Goal: Information Seeking & Learning: Learn about a topic

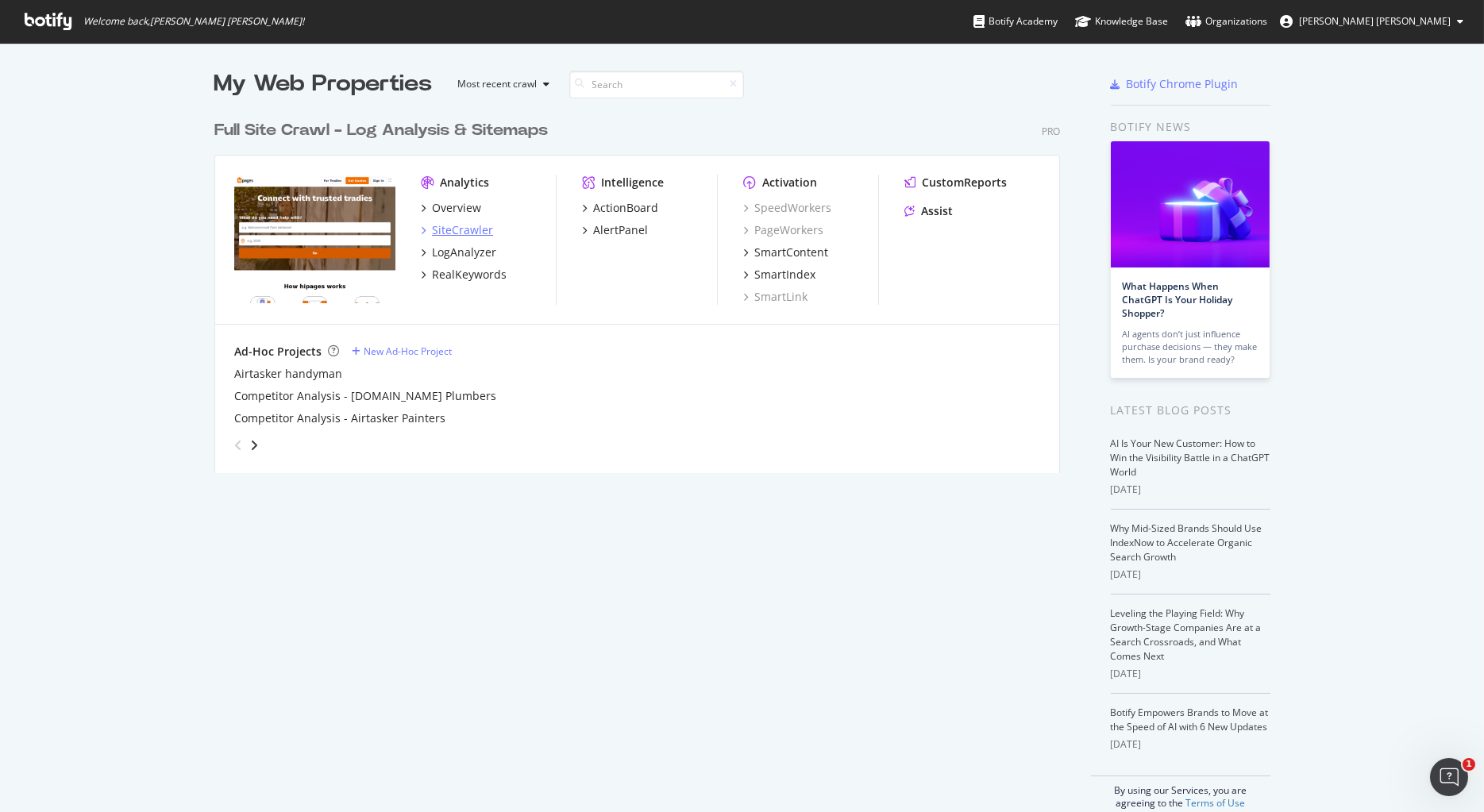
click at [472, 227] on div "SiteCrawler" at bounding box center [463, 230] width 61 height 16
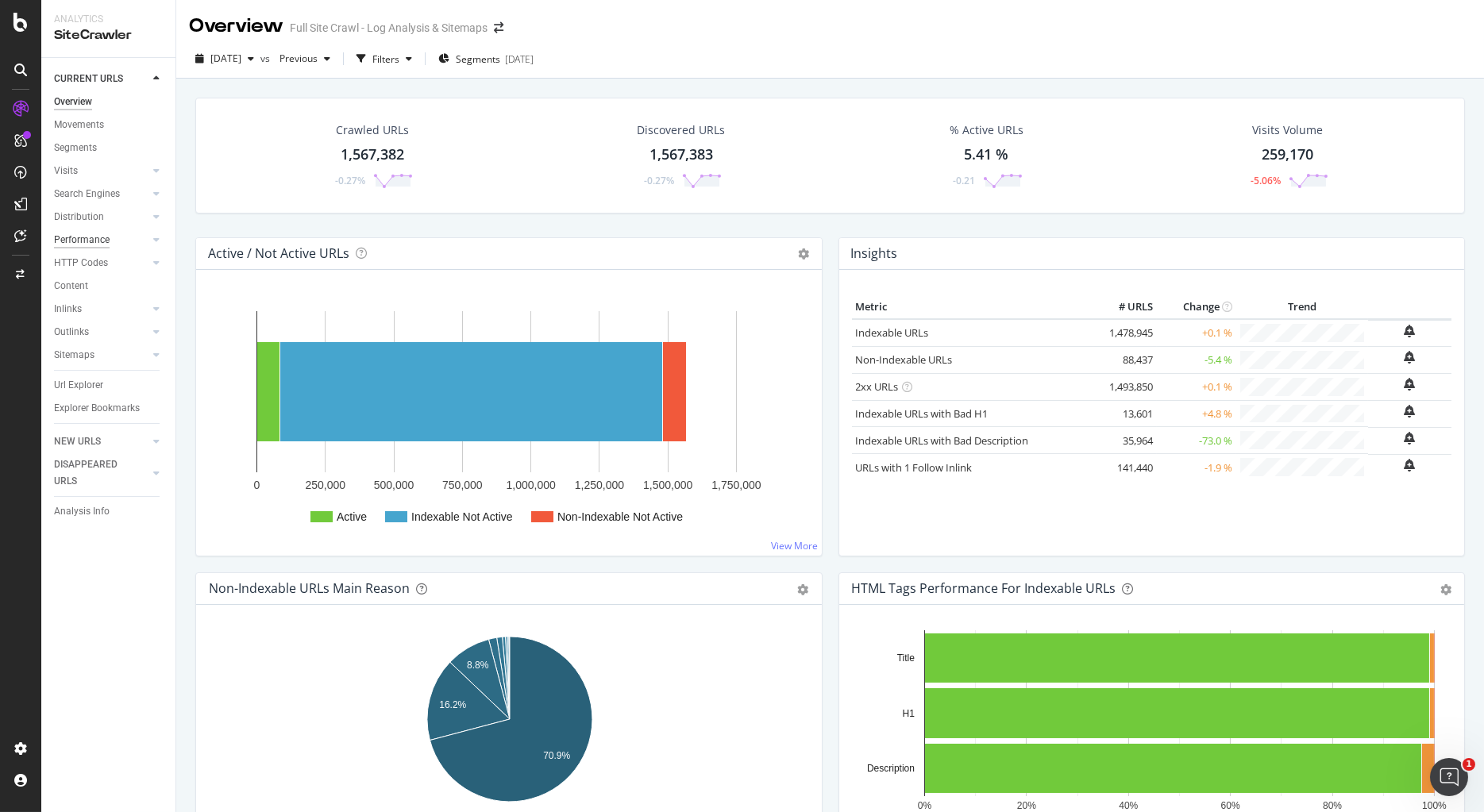
click at [79, 237] on div "Performance" at bounding box center [81, 240] width 56 height 17
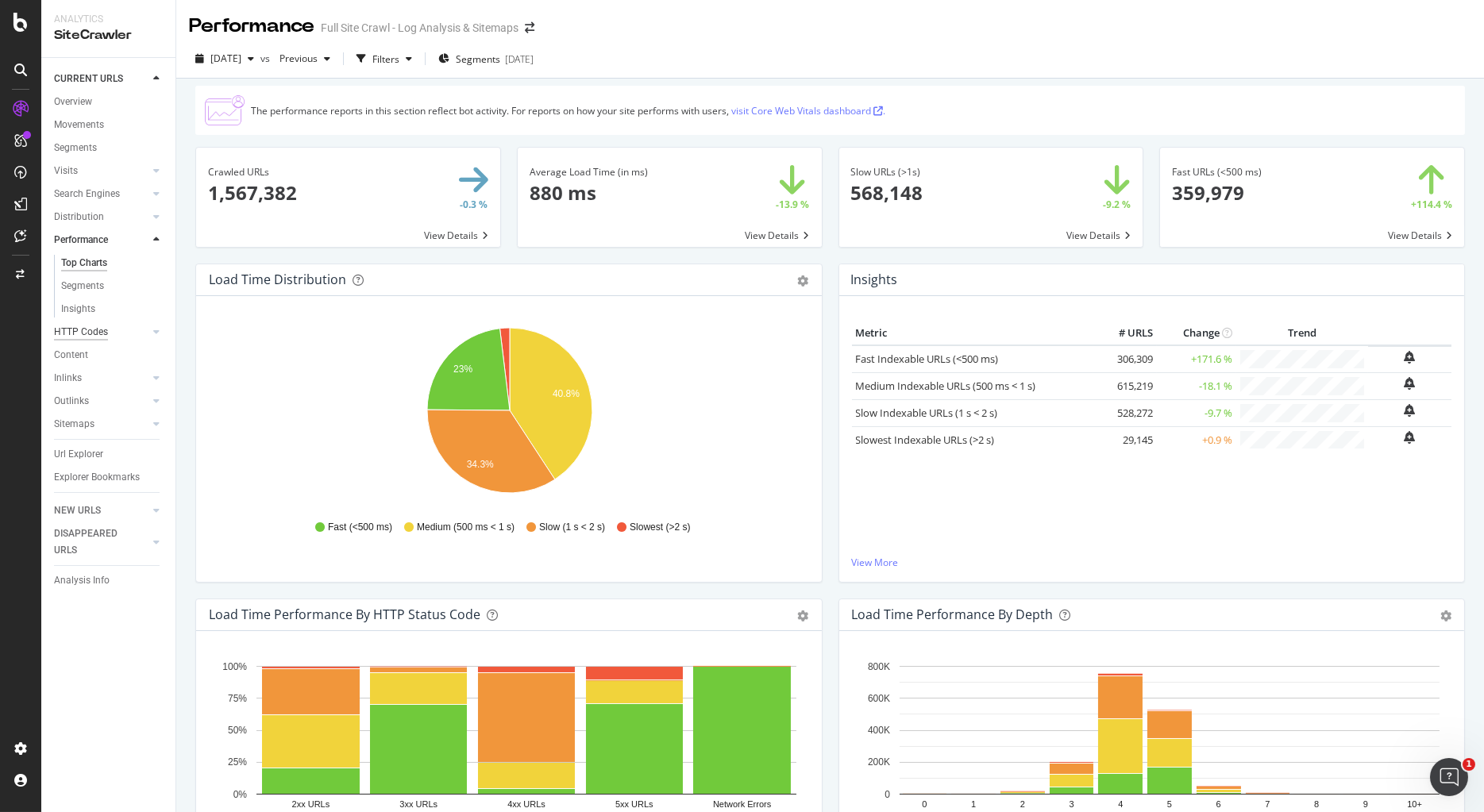
click at [88, 331] on div "HTTP Codes" at bounding box center [80, 332] width 54 height 17
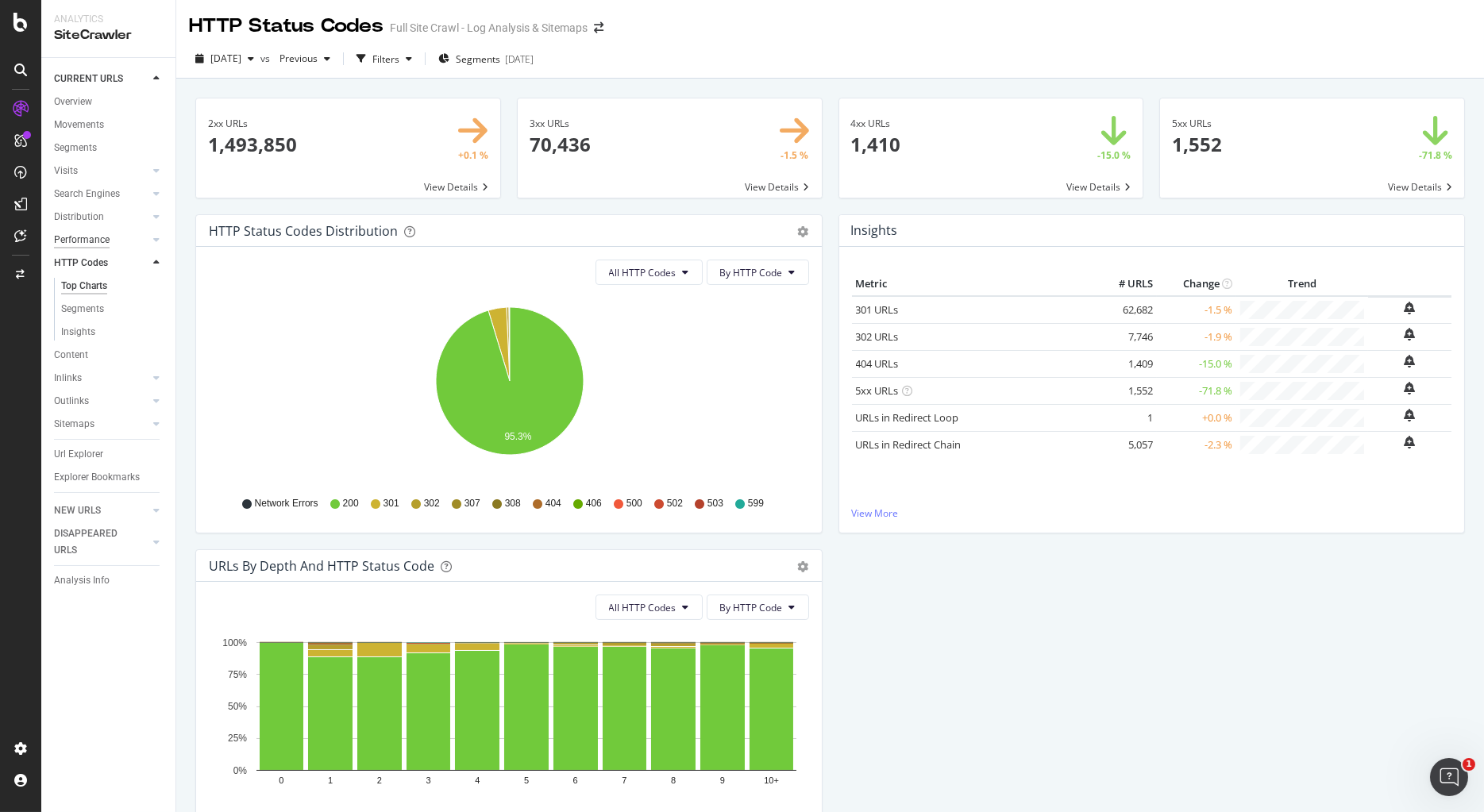
click at [88, 238] on div "Performance" at bounding box center [81, 240] width 56 height 17
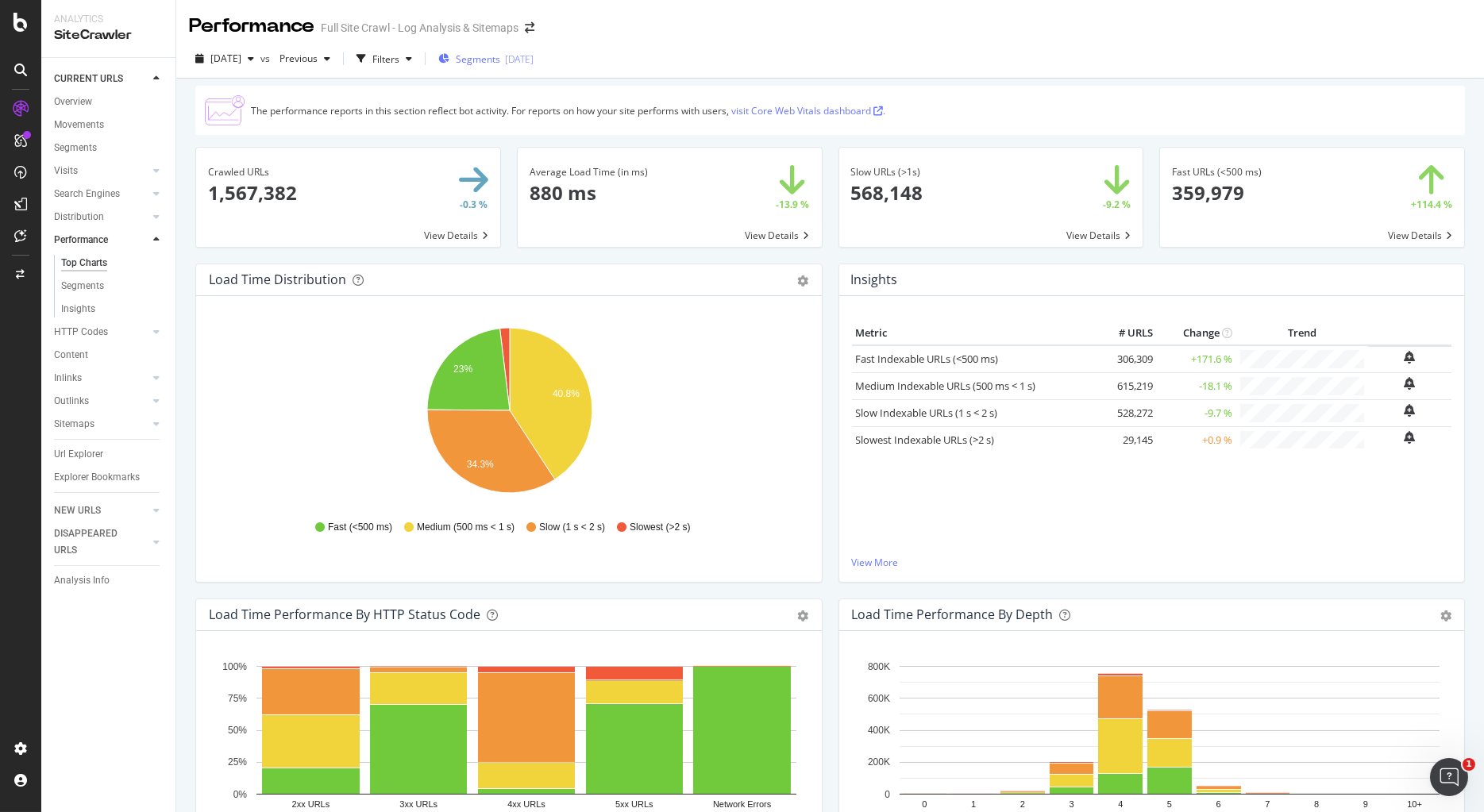
click at [534, 60] on div "[DATE]" at bounding box center [519, 59] width 29 height 14
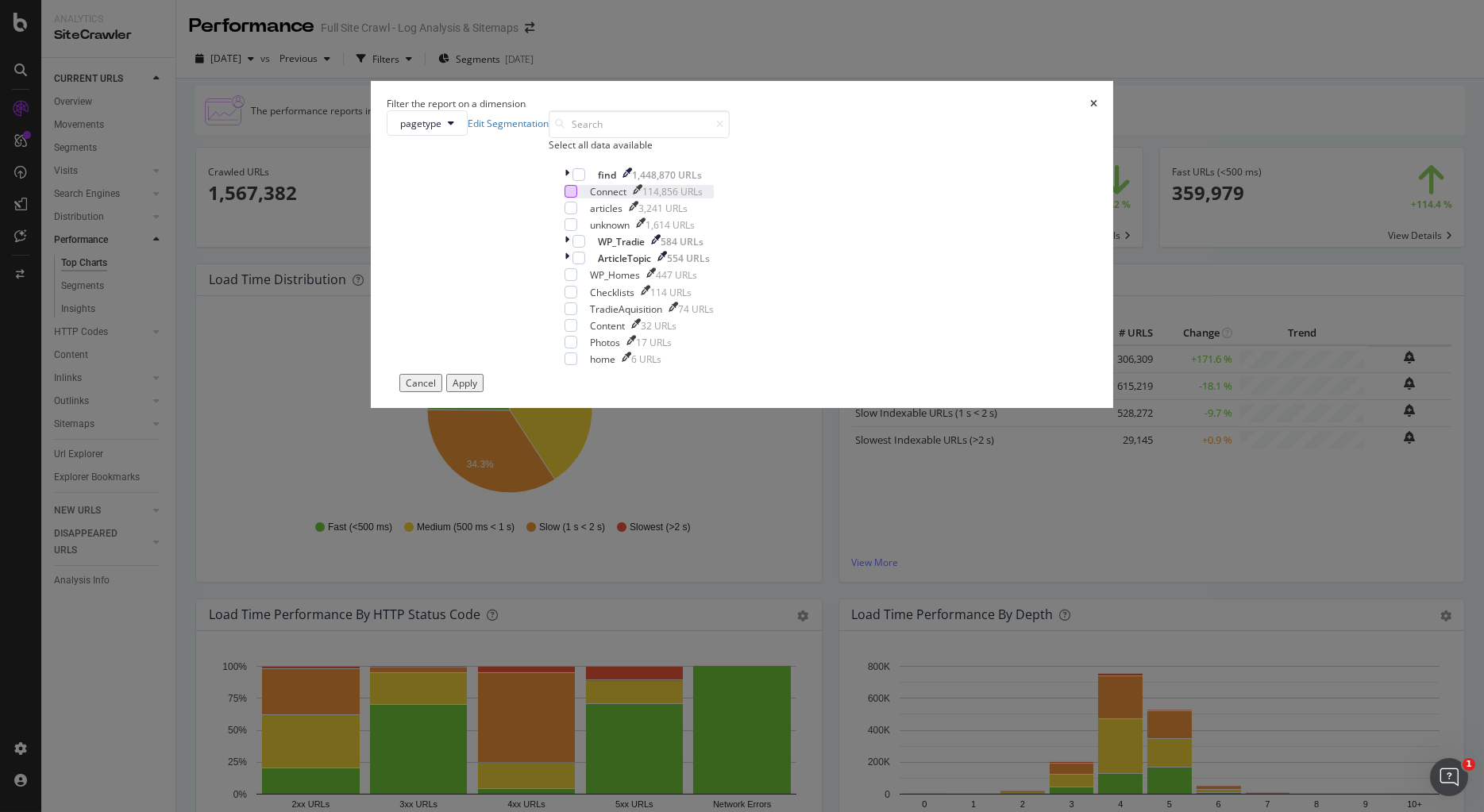
click at [577, 198] on div "modal" at bounding box center [571, 192] width 13 height 13
click at [477, 390] on div "Apply" at bounding box center [464, 383] width 25 height 14
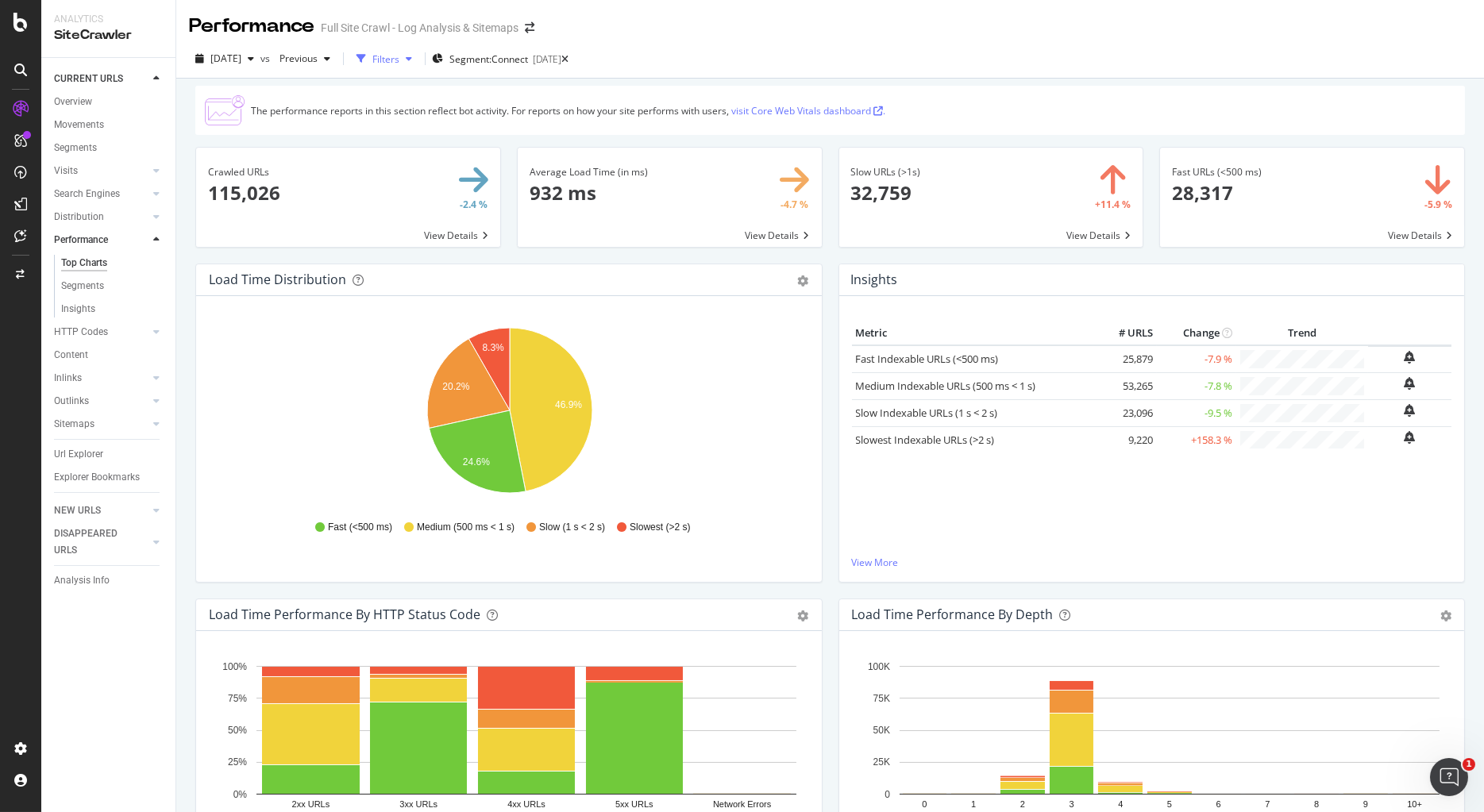
click at [412, 58] on icon "button" at bounding box center [409, 59] width 6 height 10
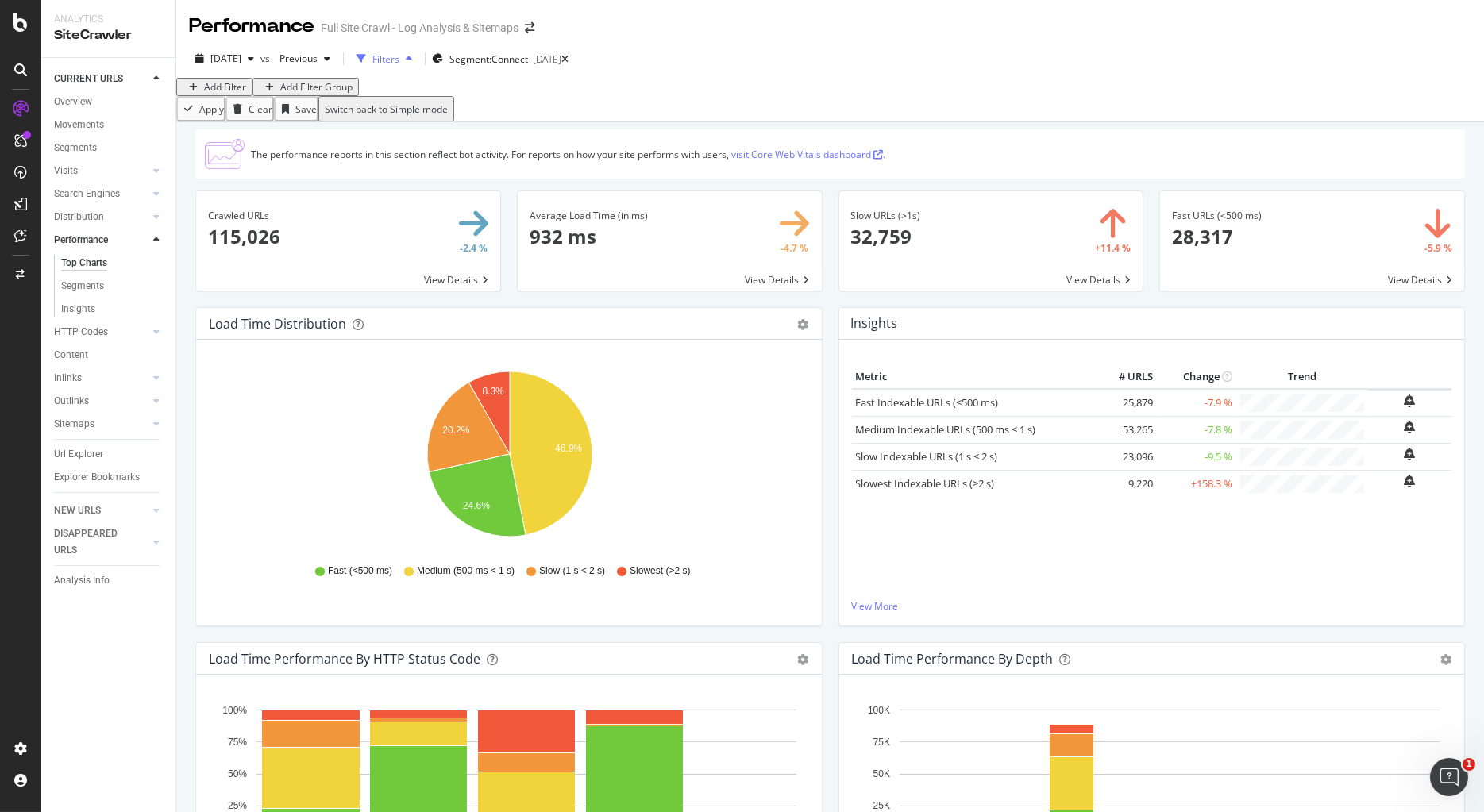
click at [412, 58] on icon "button" at bounding box center [409, 59] width 6 height 10
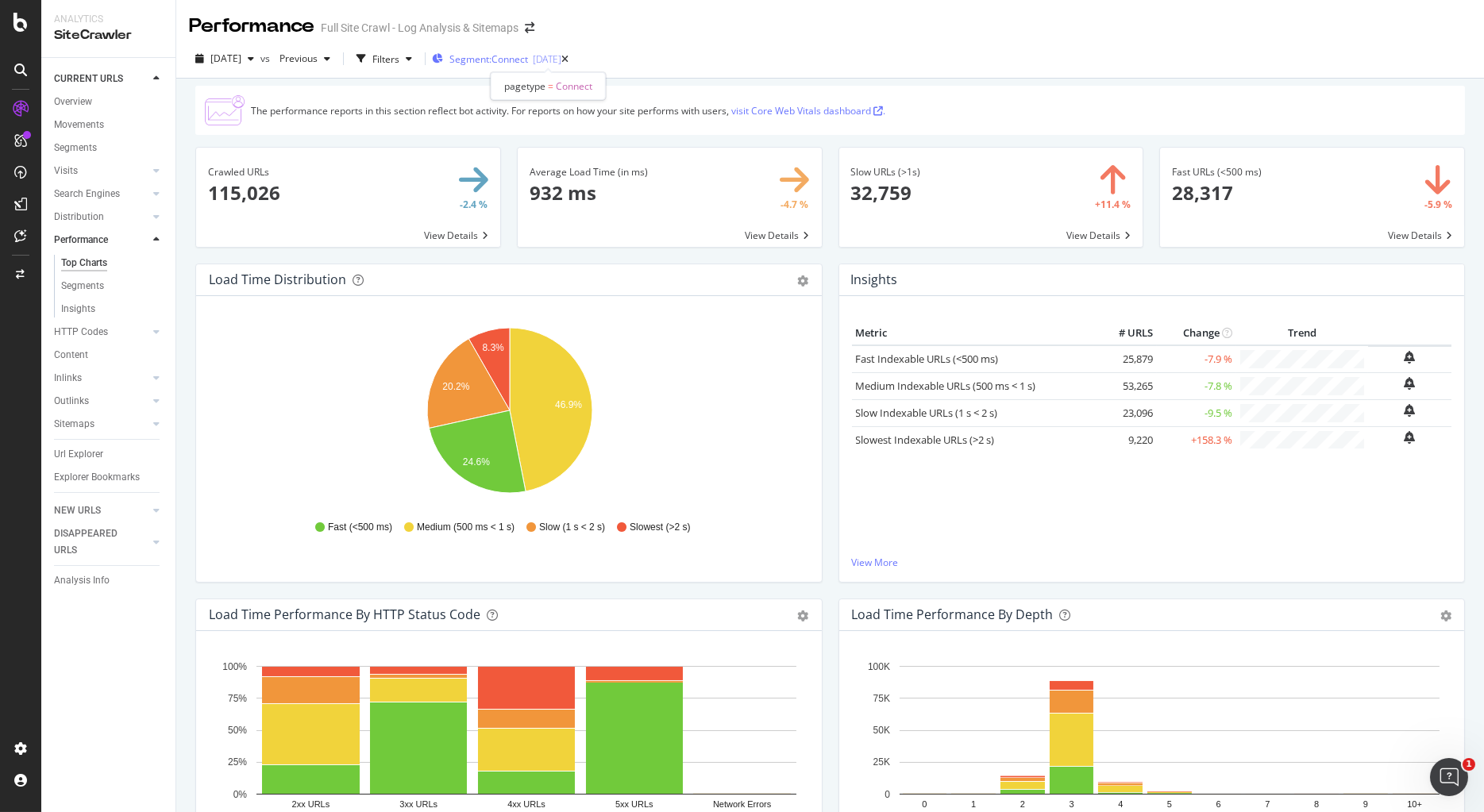
click at [561, 64] on div "[DATE]" at bounding box center [547, 59] width 29 height 14
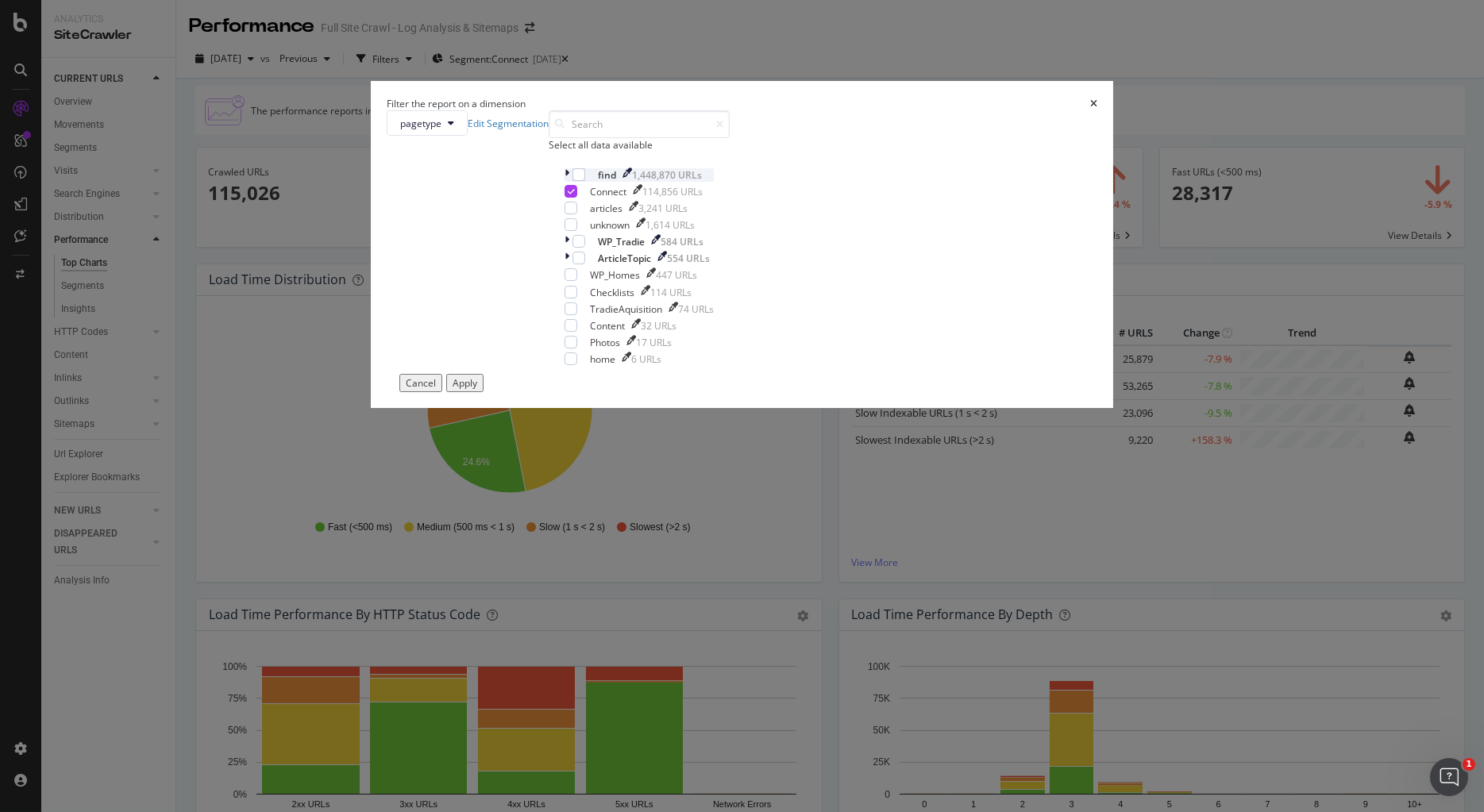
click at [609, 182] on div "find 1,448,870 URLs" at bounding box center [638, 175] width 149 height 14
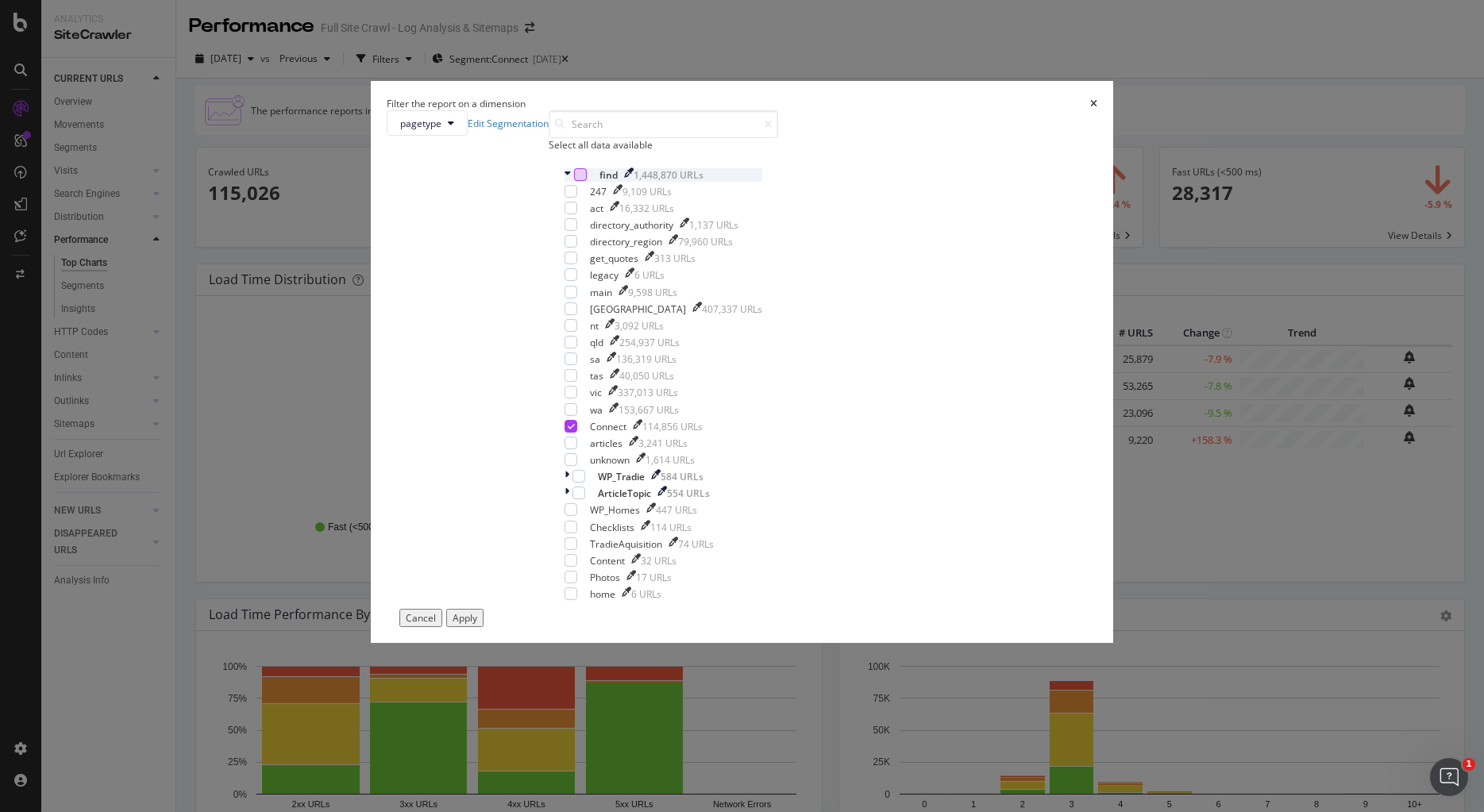
click at [587, 181] on div "modal" at bounding box center [580, 175] width 13 height 13
click at [575, 422] on icon "modal" at bounding box center [571, 427] width 7 height 8
click at [477, 624] on div "Apply" at bounding box center [464, 618] width 25 height 14
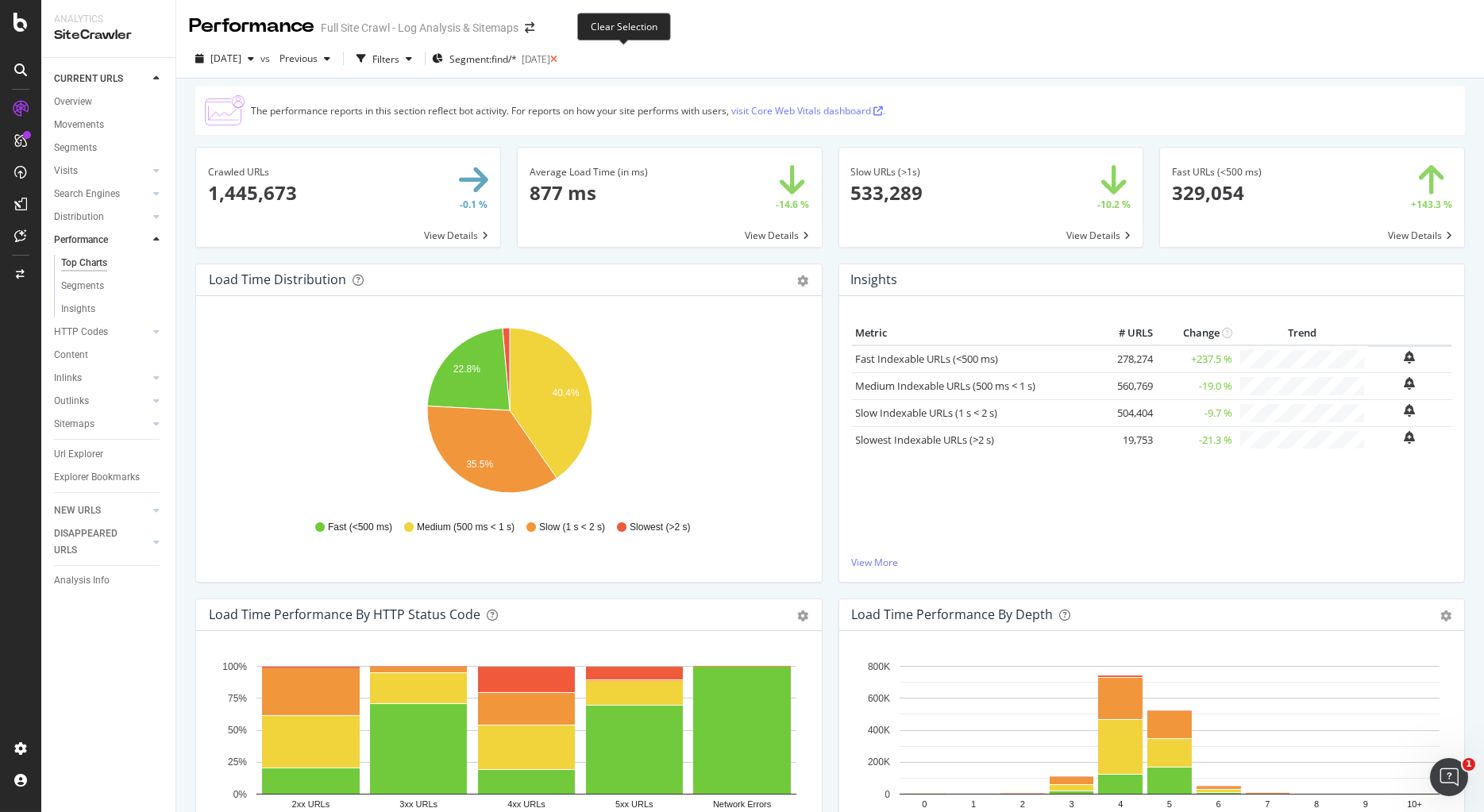
click at [557, 57] on icon at bounding box center [554, 60] width 7 height 10
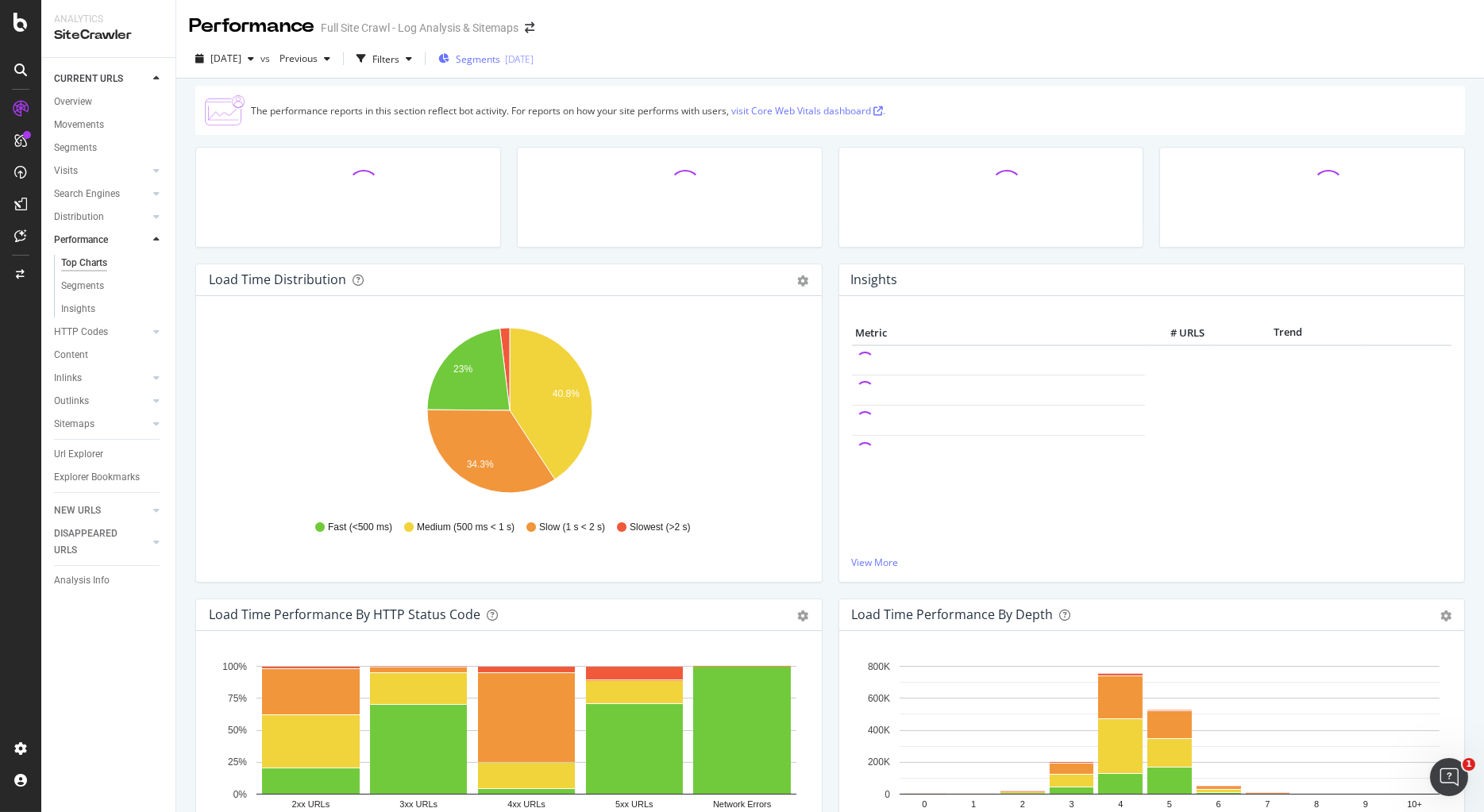
click at [500, 60] on span "Segments" at bounding box center [477, 59] width 44 height 14
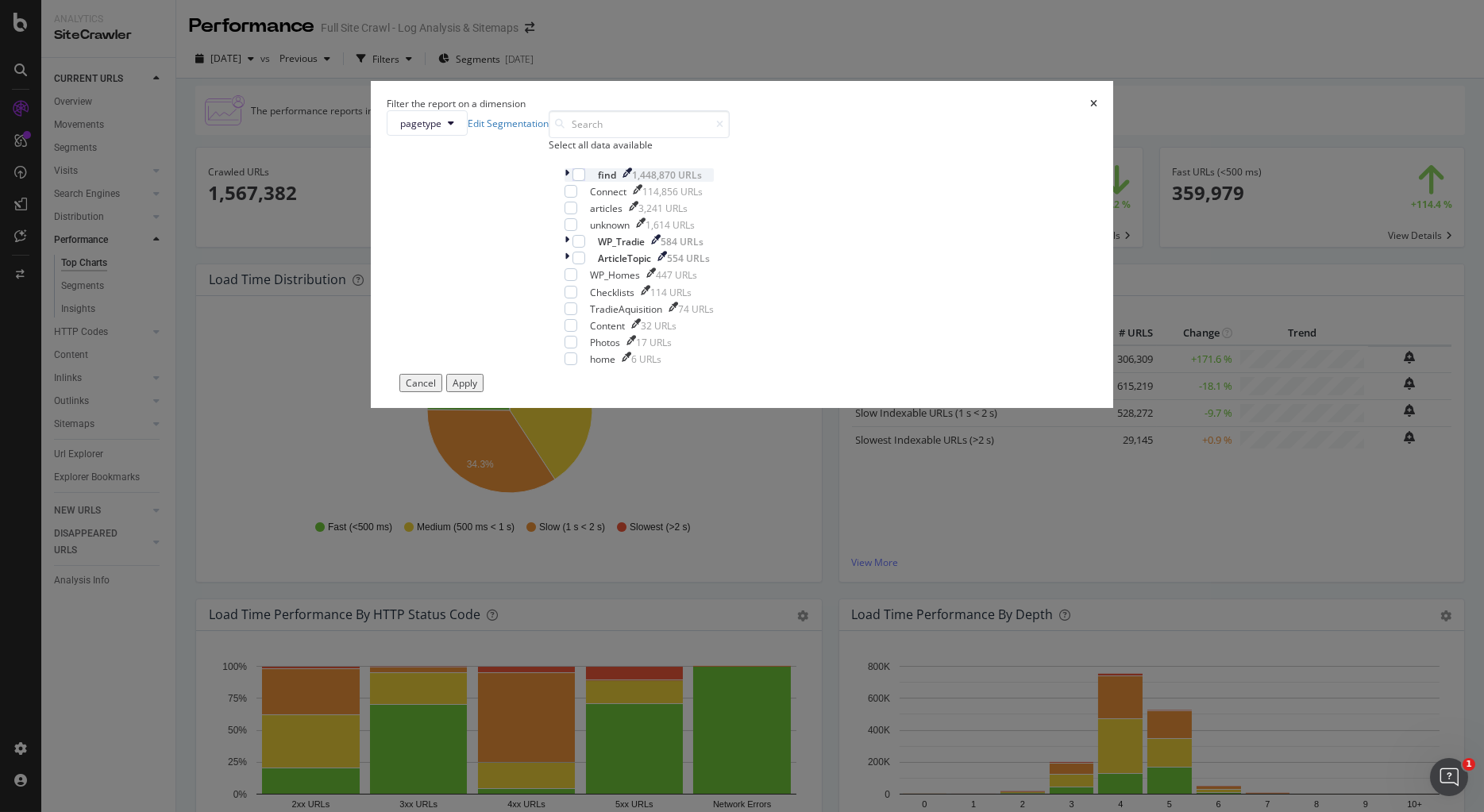
click at [572, 182] on div "modal" at bounding box center [568, 175] width 8 height 14
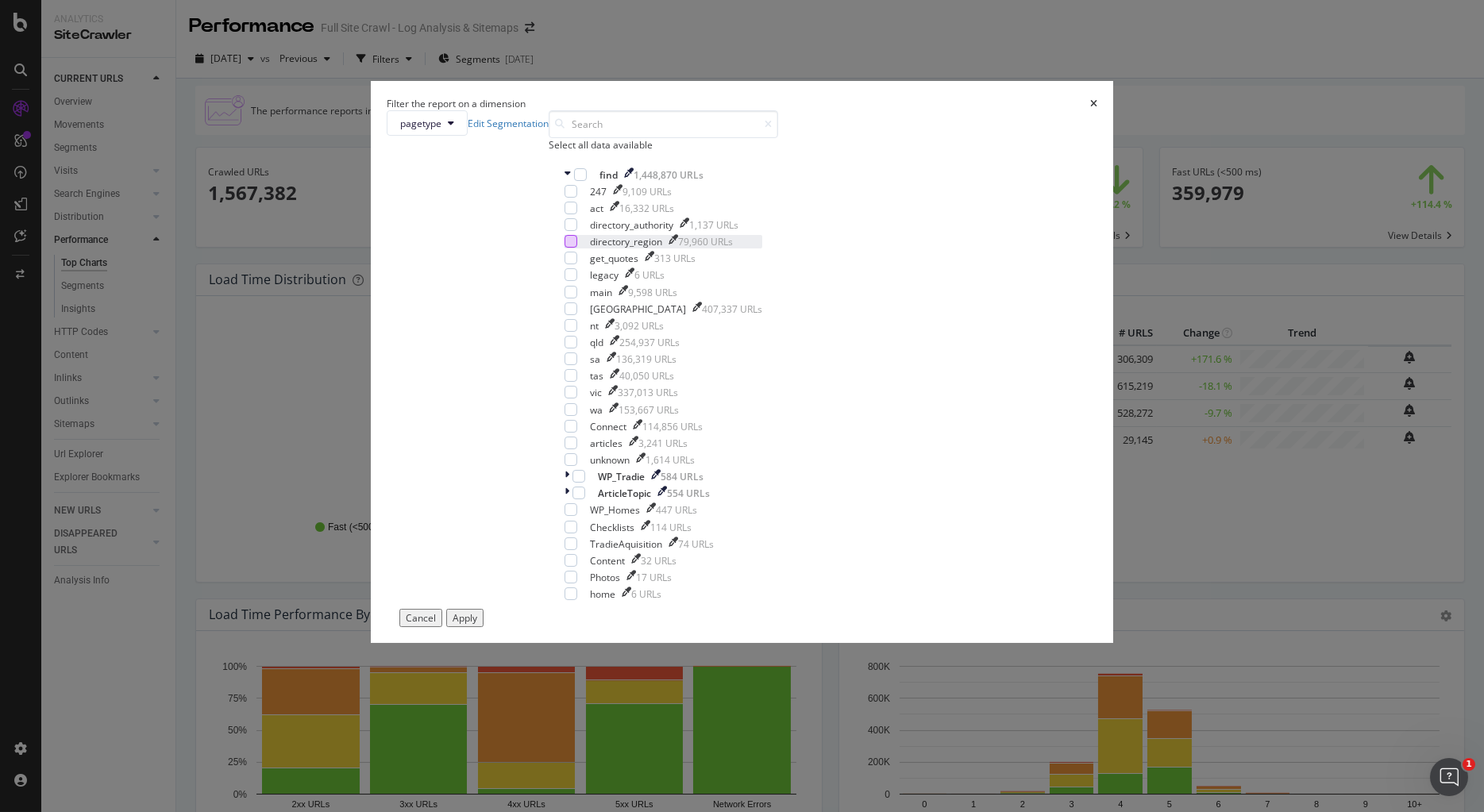
click at [577, 248] on div "modal" at bounding box center [571, 241] width 13 height 13
click at [484, 627] on button "Apply" at bounding box center [464, 618] width 37 height 19
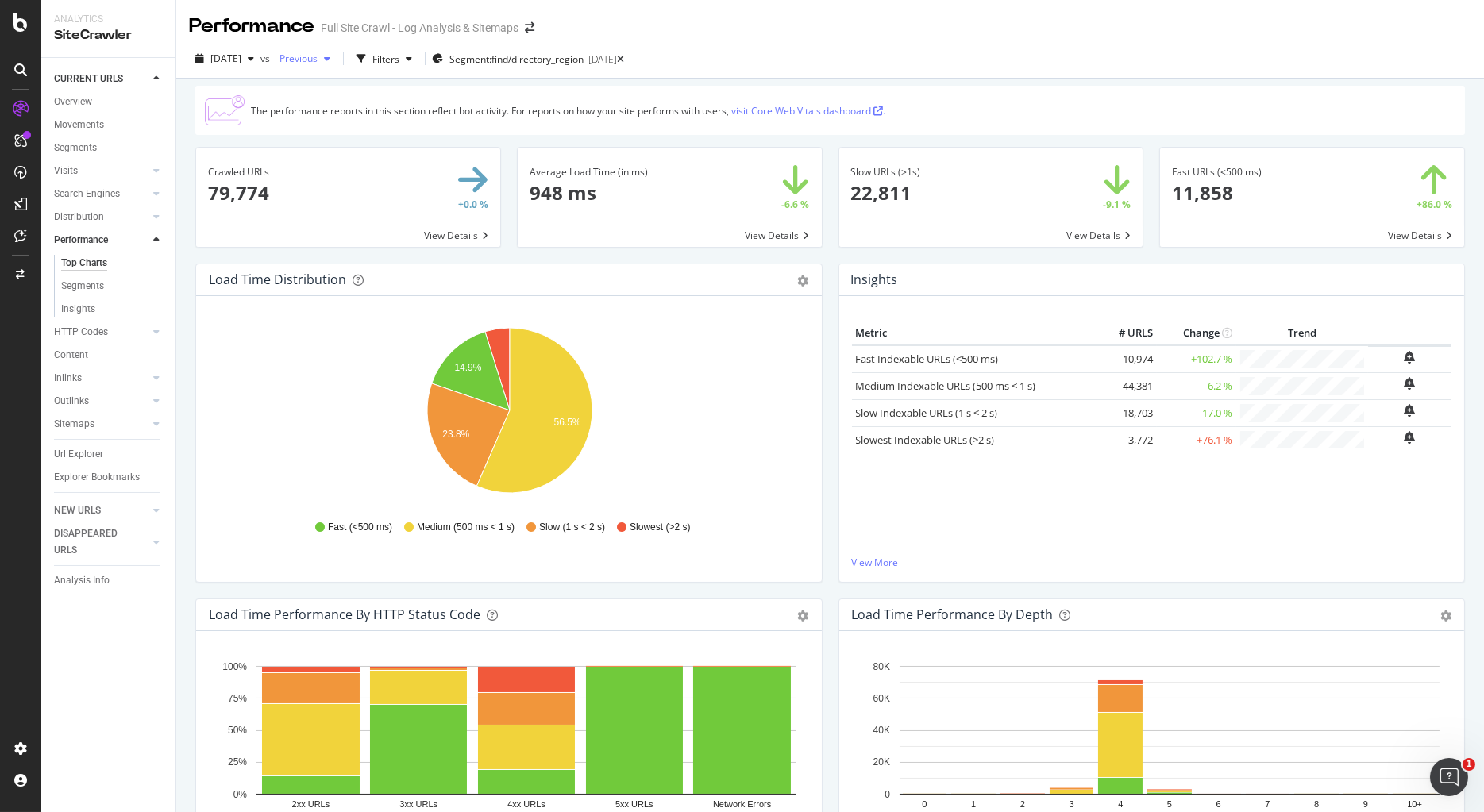
click at [336, 63] on div "button" at bounding box center [328, 59] width 19 height 10
click at [366, 167] on div "[DATE]" at bounding box center [352, 167] width 85 height 14
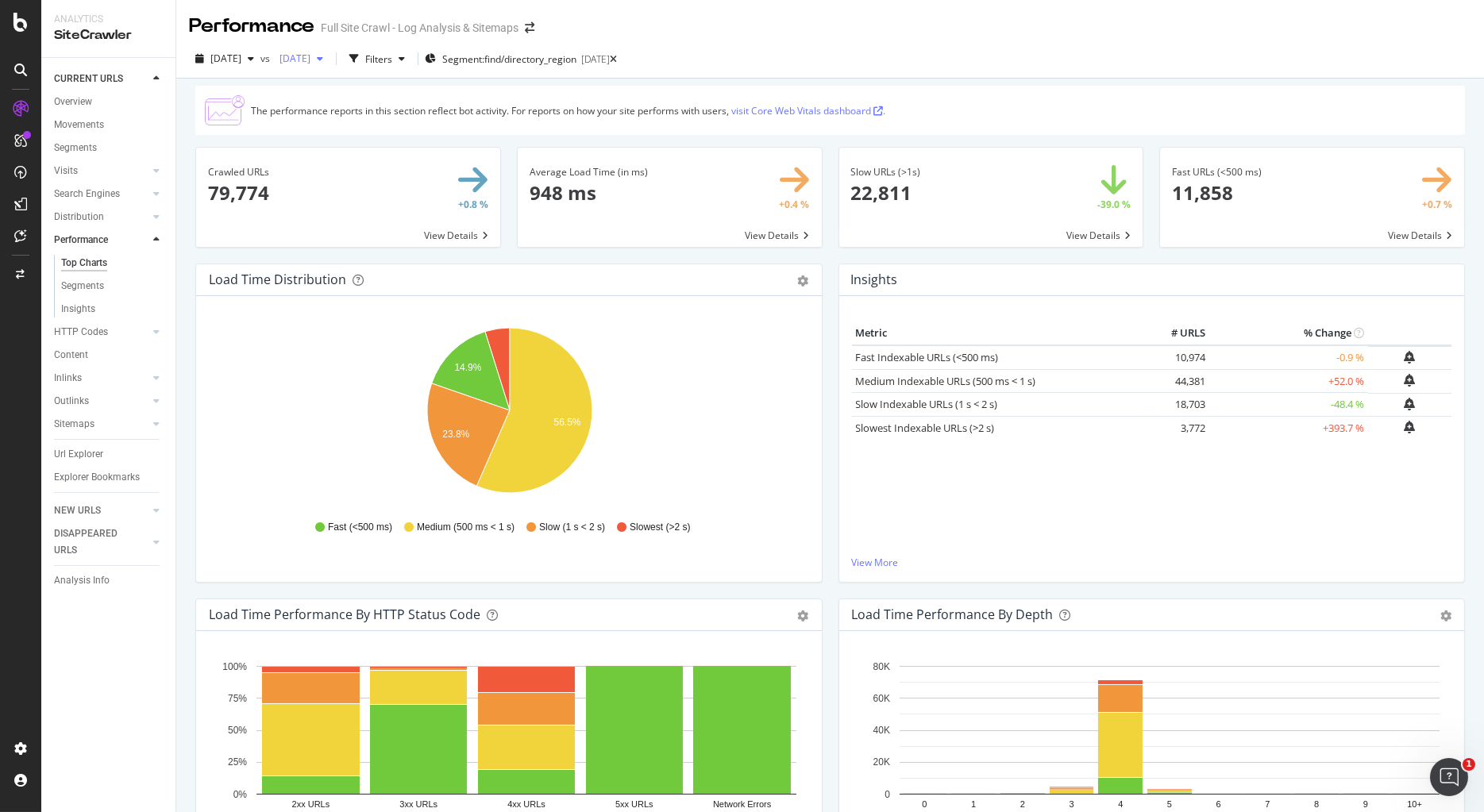
click at [323, 59] on icon "button" at bounding box center [320, 59] width 6 height 10
click at [425, 144] on div "1.6M URLs" at bounding box center [427, 146] width 47 height 14
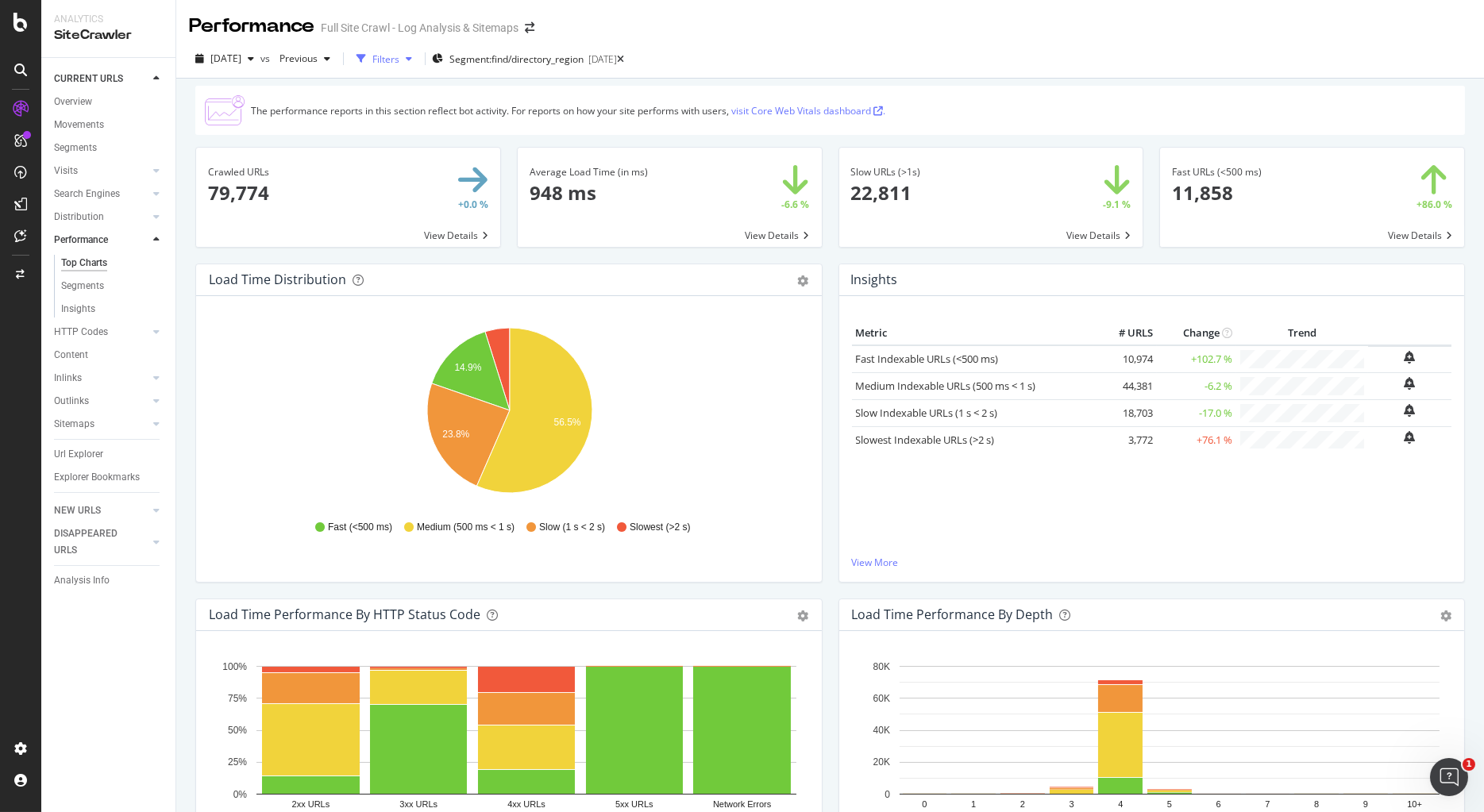
click at [399, 63] on div "Filters" at bounding box center [386, 59] width 27 height 14
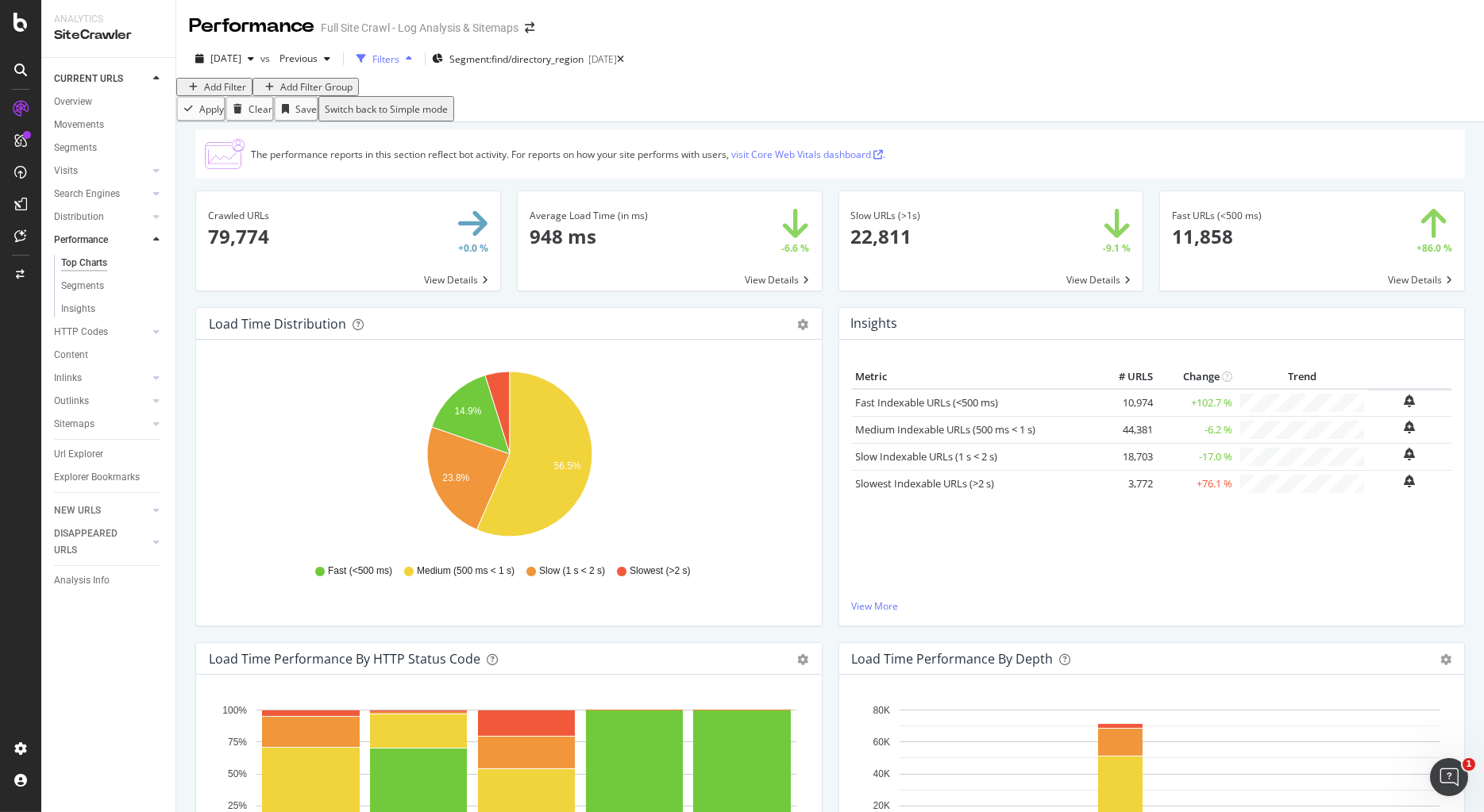
click at [399, 63] on div "Filters" at bounding box center [386, 59] width 27 height 14
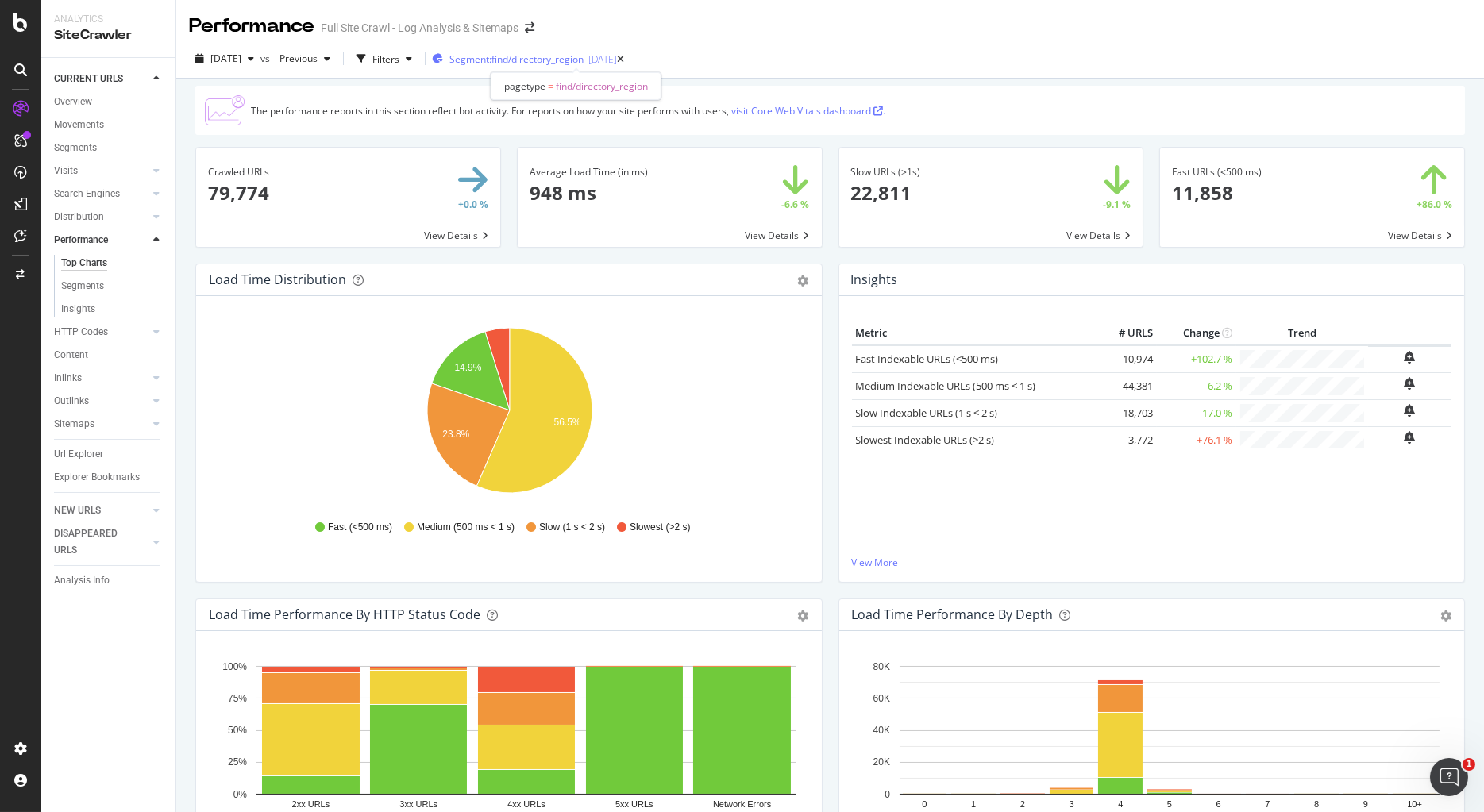
click at [542, 63] on span "Segment: find/directory_region" at bounding box center [516, 59] width 134 height 14
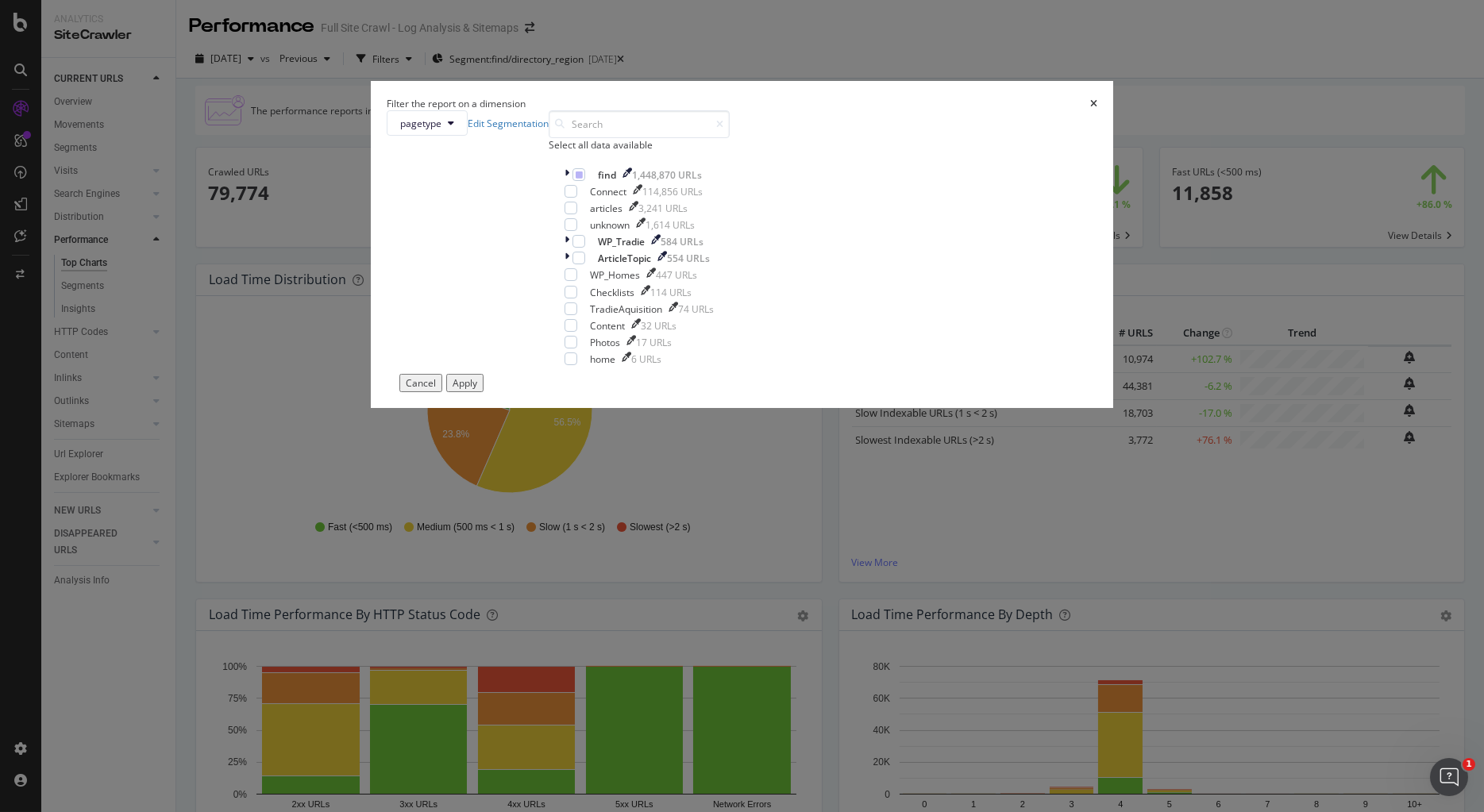
click at [897, 110] on div "Filter the report on a dimension" at bounding box center [741, 103] width 711 height 14
click at [886, 110] on div "Filter the report on a dimension" at bounding box center [741, 103] width 711 height 14
click at [569, 182] on icon "modal" at bounding box center [567, 175] width 5 height 14
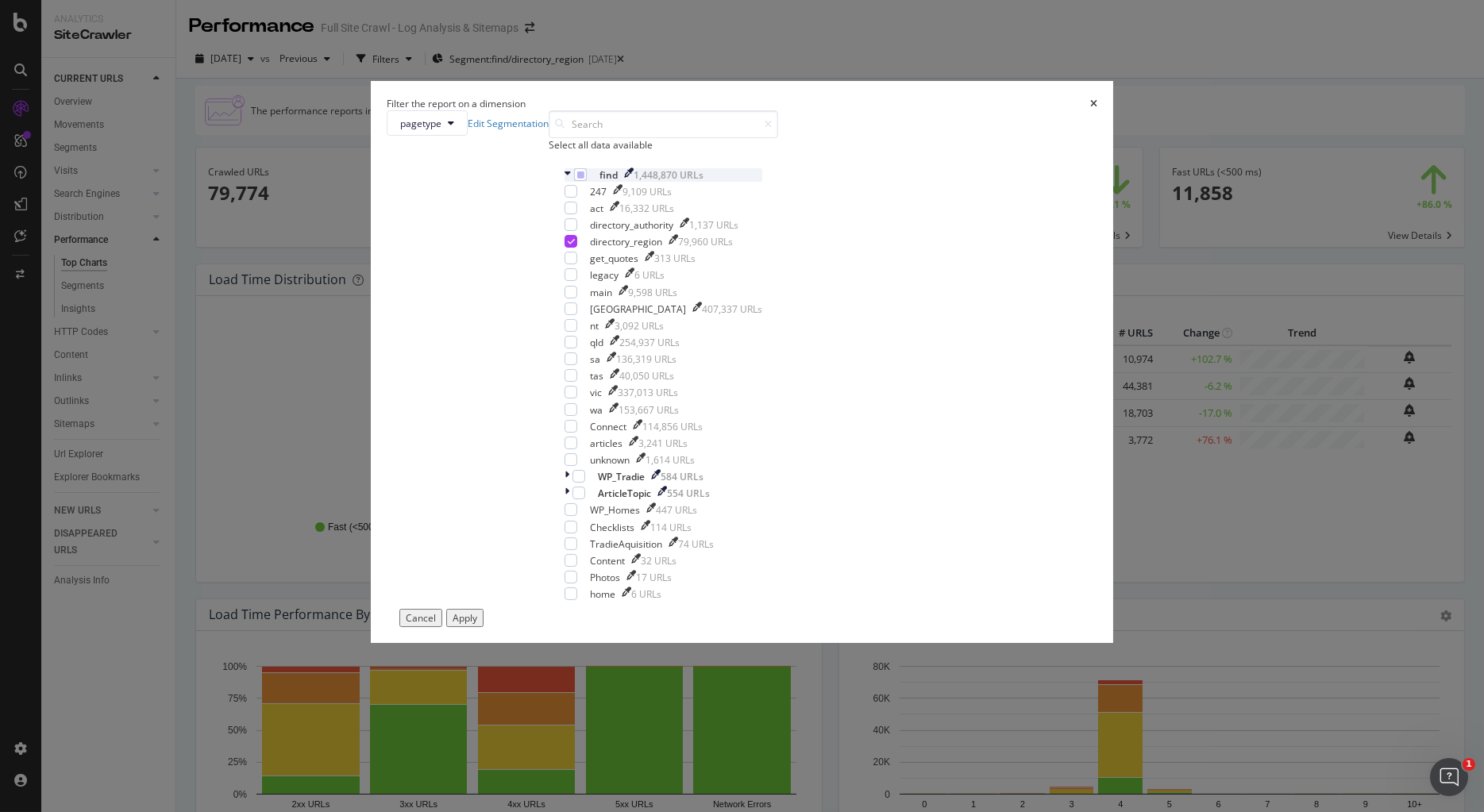
click at [571, 182] on icon "modal" at bounding box center [567, 175] width 6 height 14
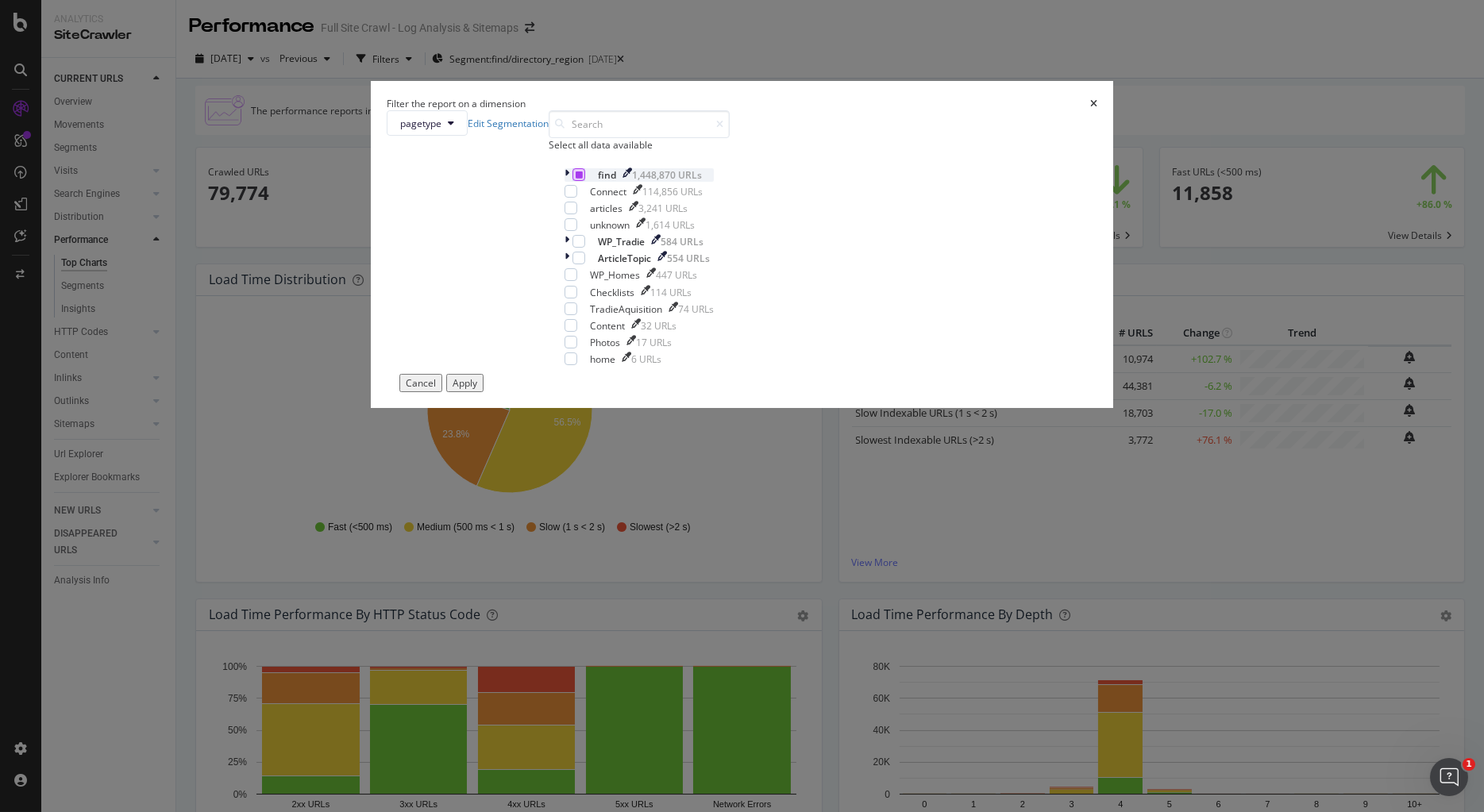
click at [583, 179] on icon "modal" at bounding box center [579, 175] width 7 height 8
click at [627, 151] on div "Select all data available" at bounding box center [639, 145] width 181 height 14
click at [477, 390] on div "Apply" at bounding box center [464, 383] width 25 height 14
